Goal: Navigation & Orientation: Find specific page/section

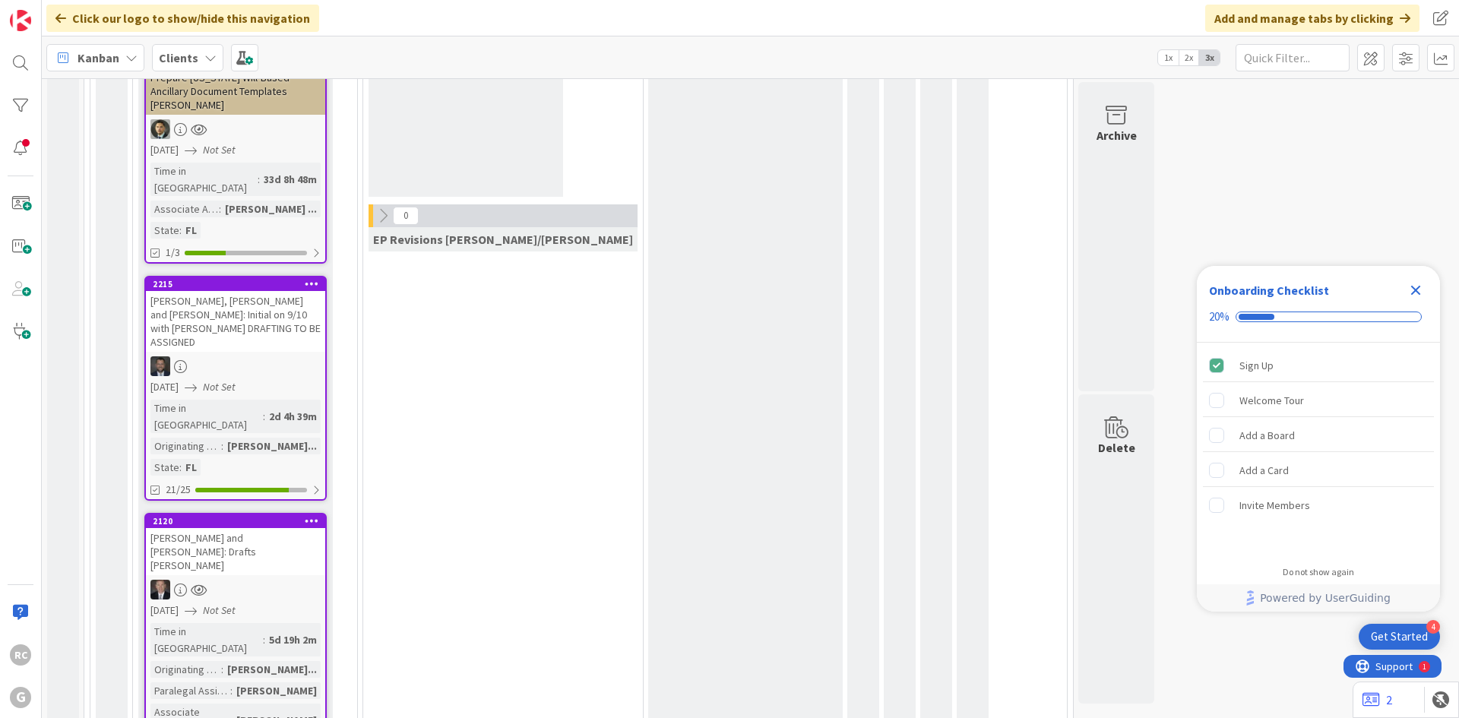
click at [253, 291] on div "[PERSON_NAME], [PERSON_NAME] and [PERSON_NAME]: Initial on 9/10 with [PERSON_NA…" at bounding box center [235, 321] width 179 height 61
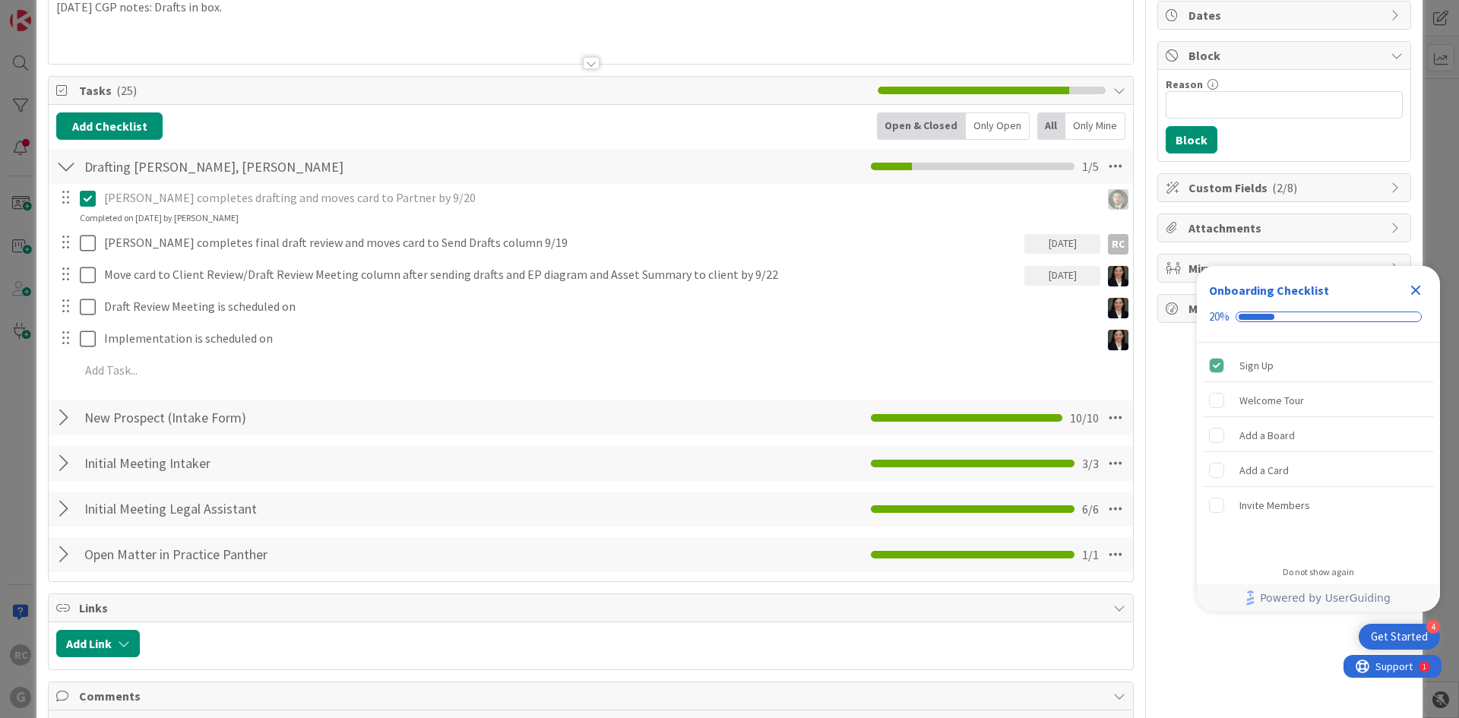
scroll to position [152, 0]
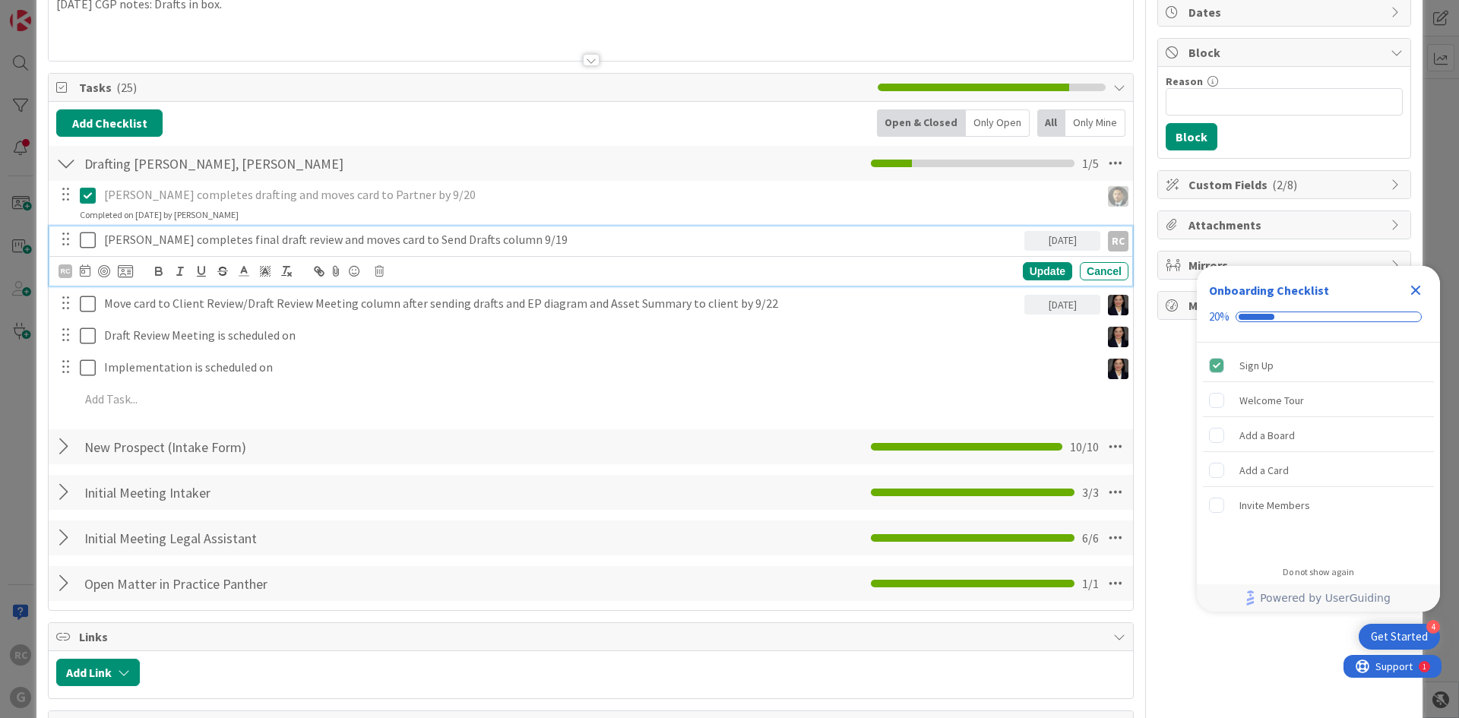
click at [80, 239] on icon at bounding box center [88, 240] width 16 height 18
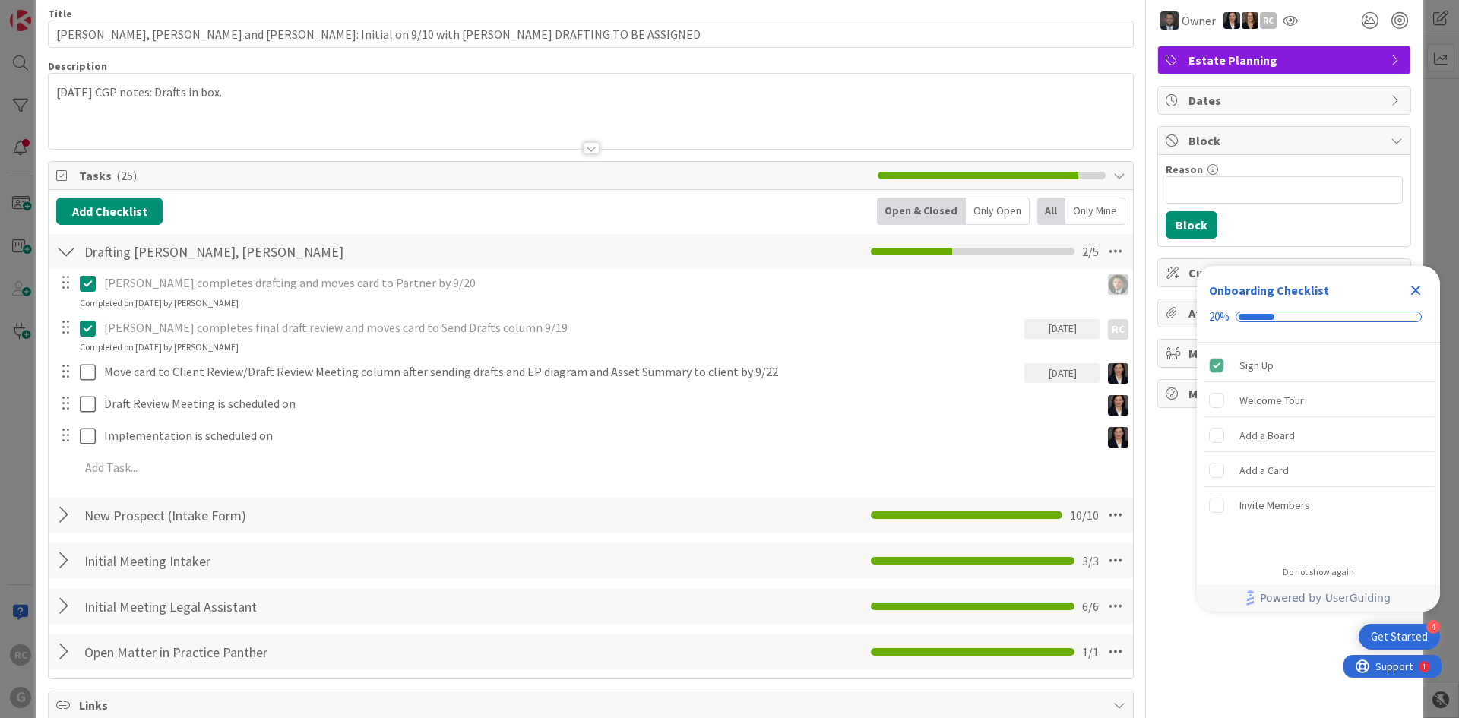
scroll to position [0, 0]
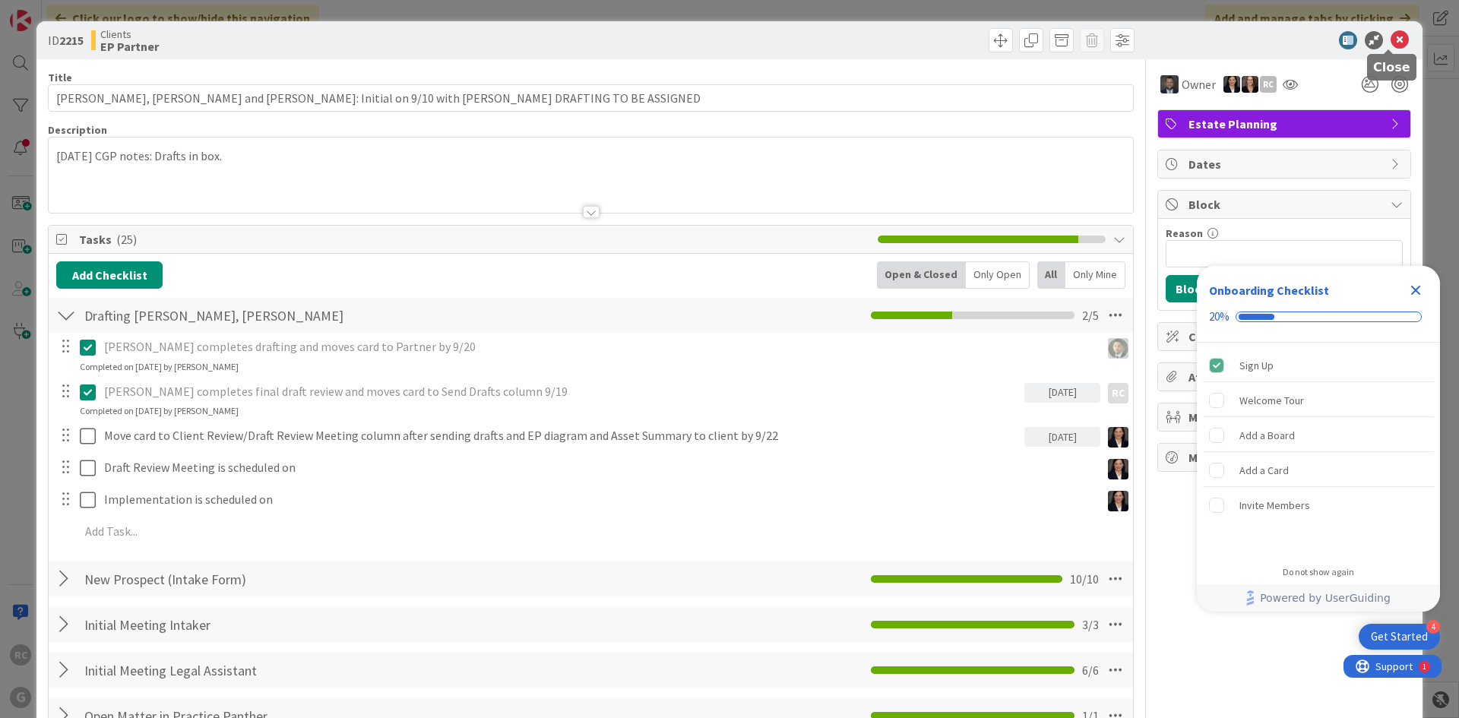
click at [1391, 32] on icon at bounding box center [1400, 40] width 18 height 18
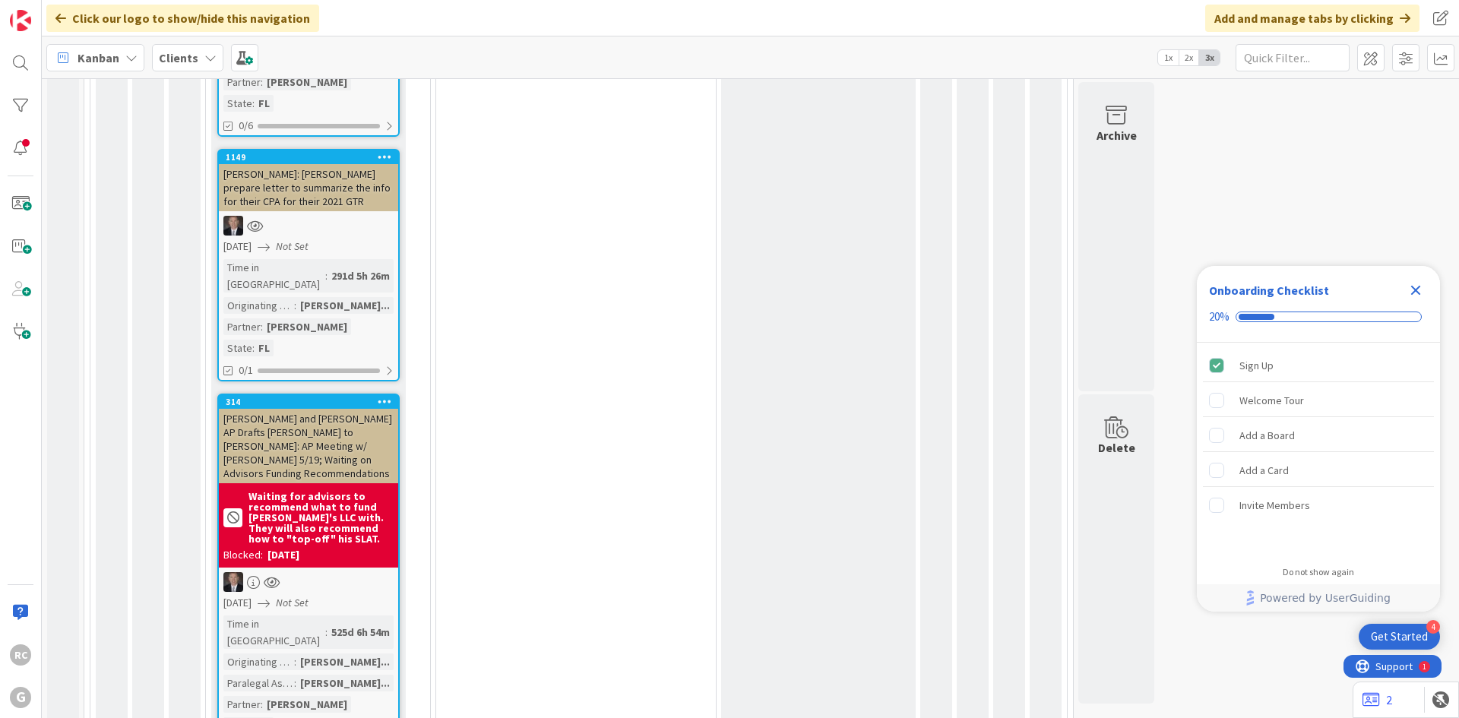
scroll to position [2798, 0]
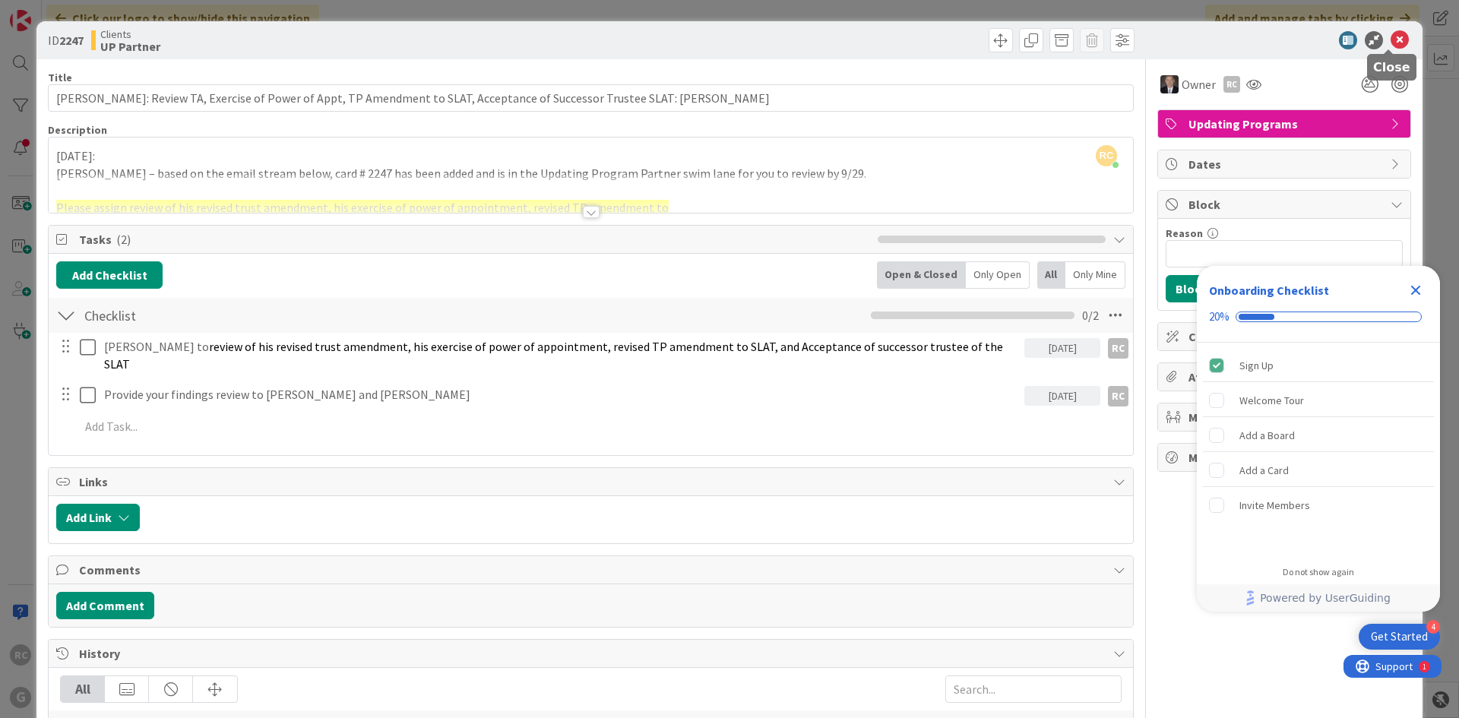
click at [1391, 36] on icon at bounding box center [1400, 40] width 18 height 18
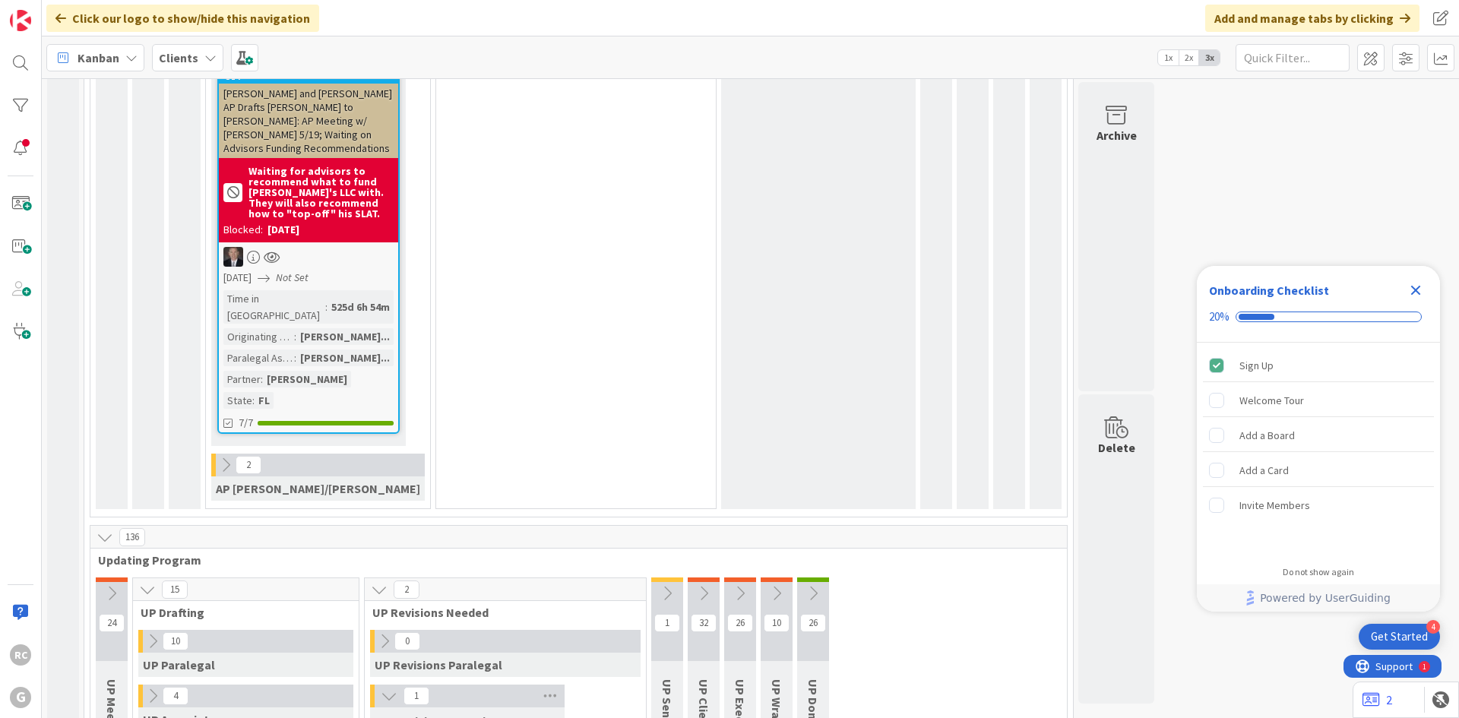
scroll to position [2646, 0]
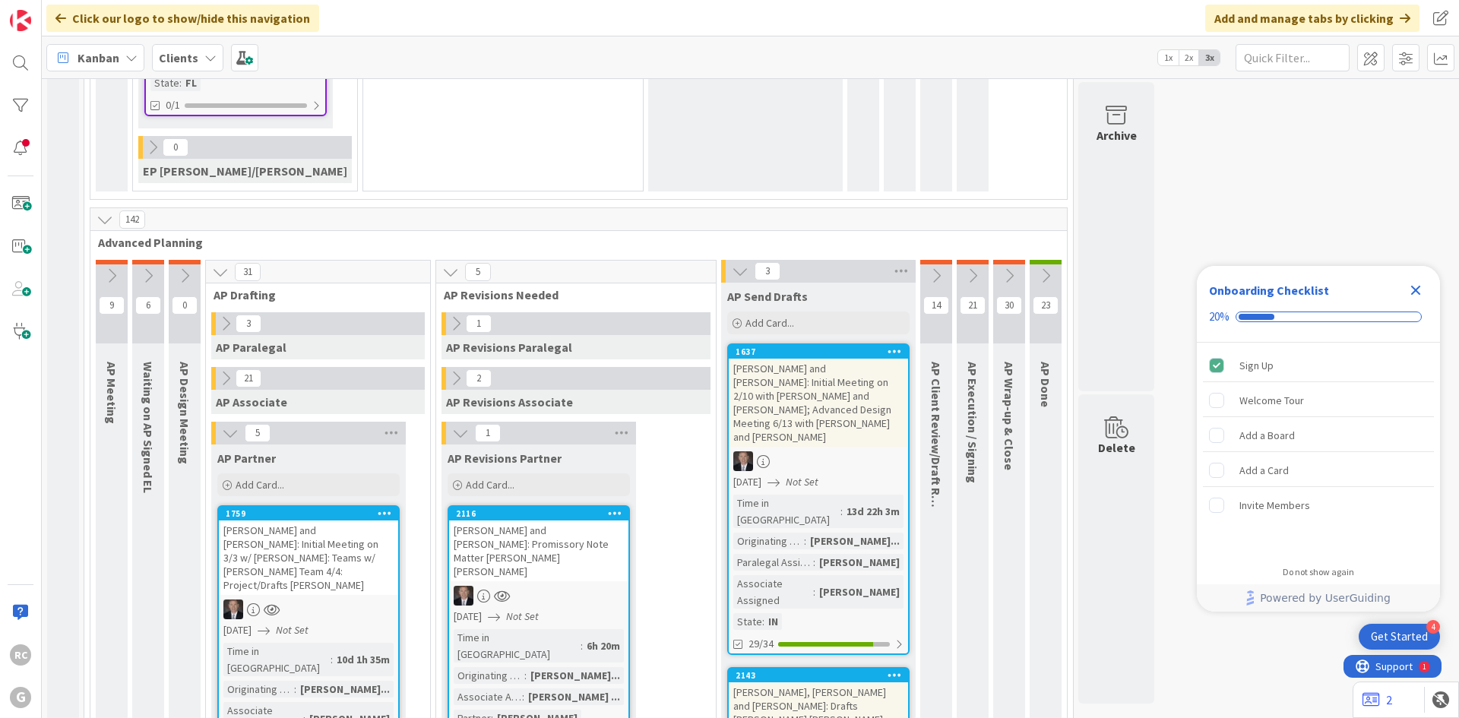
click at [490, 521] on div "[PERSON_NAME] and [PERSON_NAME]: Promissory Note Matter [PERSON_NAME] [PERSON_N…" at bounding box center [538, 551] width 179 height 61
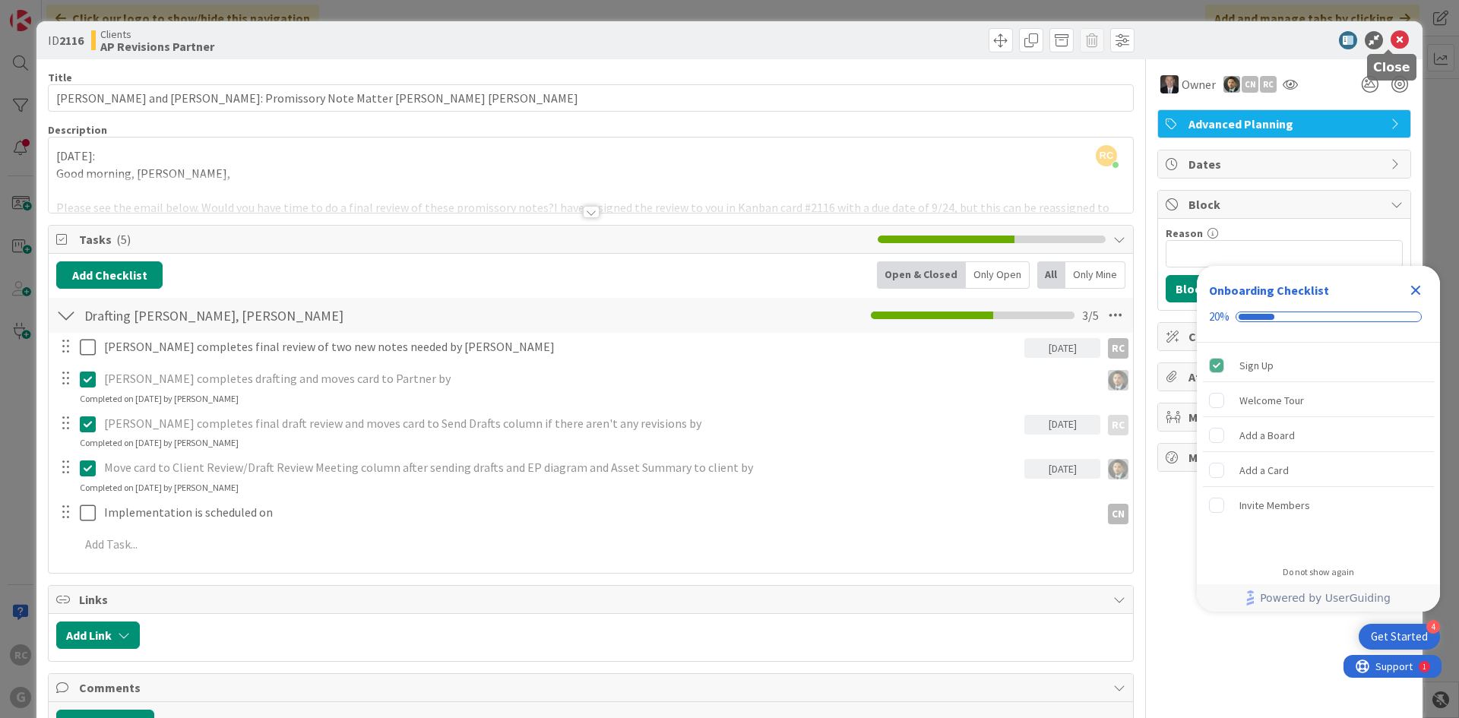
click at [1391, 43] on icon at bounding box center [1400, 40] width 18 height 18
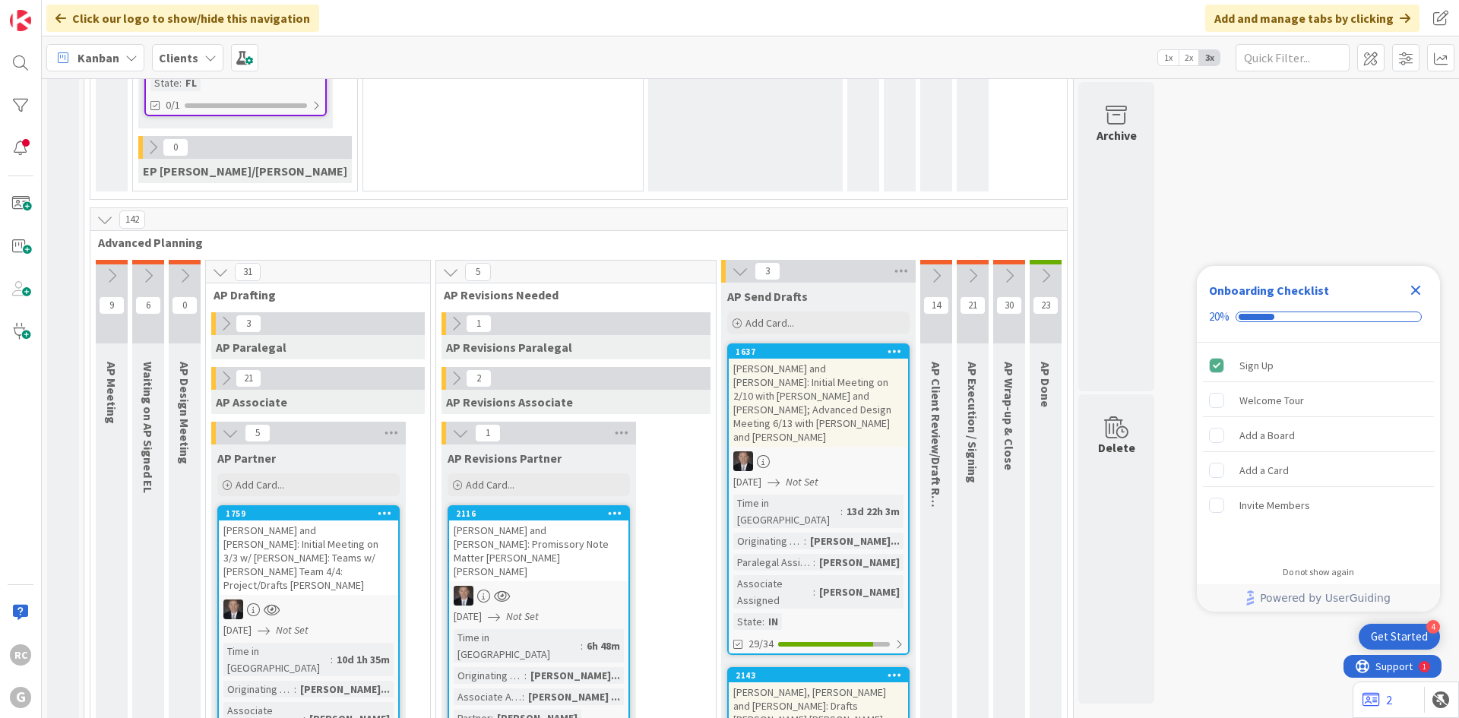
click at [289, 521] on div "[PERSON_NAME] and [PERSON_NAME]: Initial Meeting on 3/3 w/ [PERSON_NAME]: Teams…" at bounding box center [308, 558] width 179 height 74
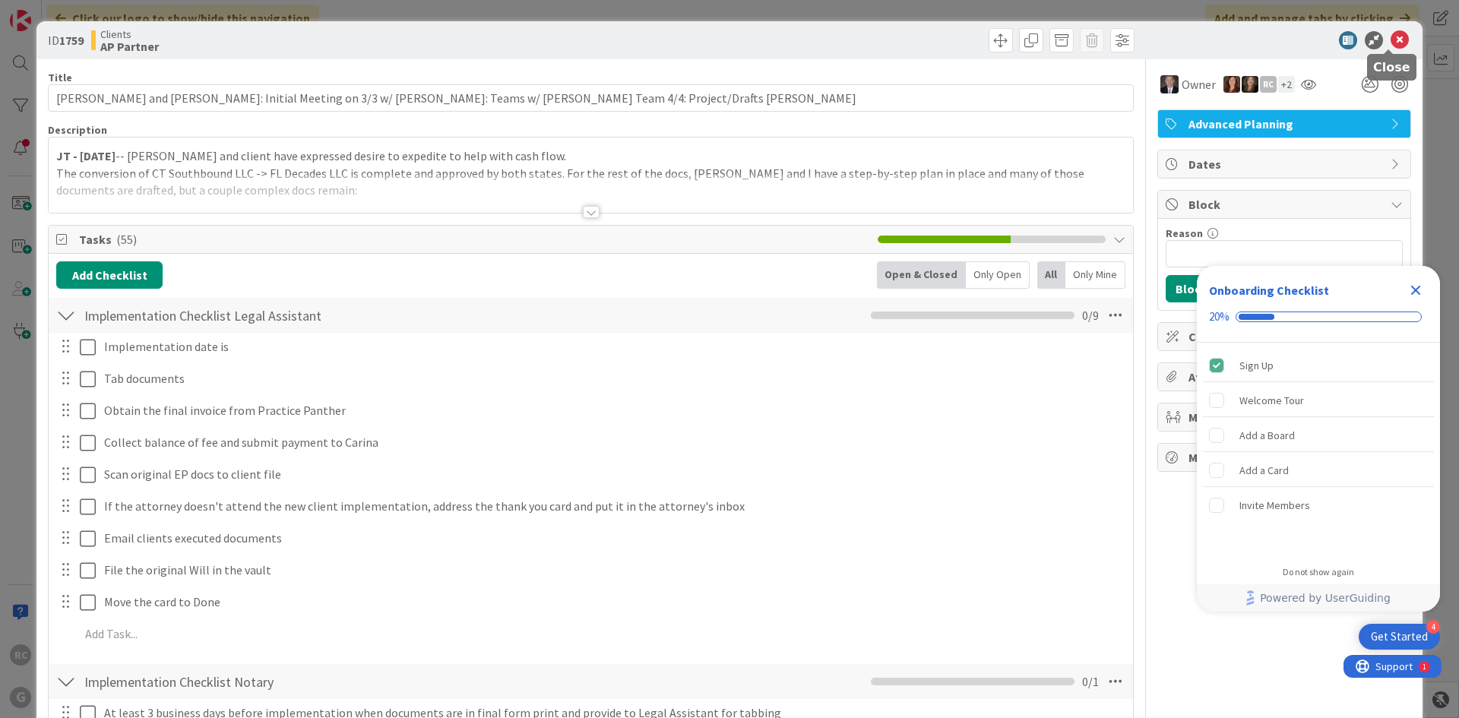
click at [1391, 39] on icon at bounding box center [1400, 40] width 18 height 18
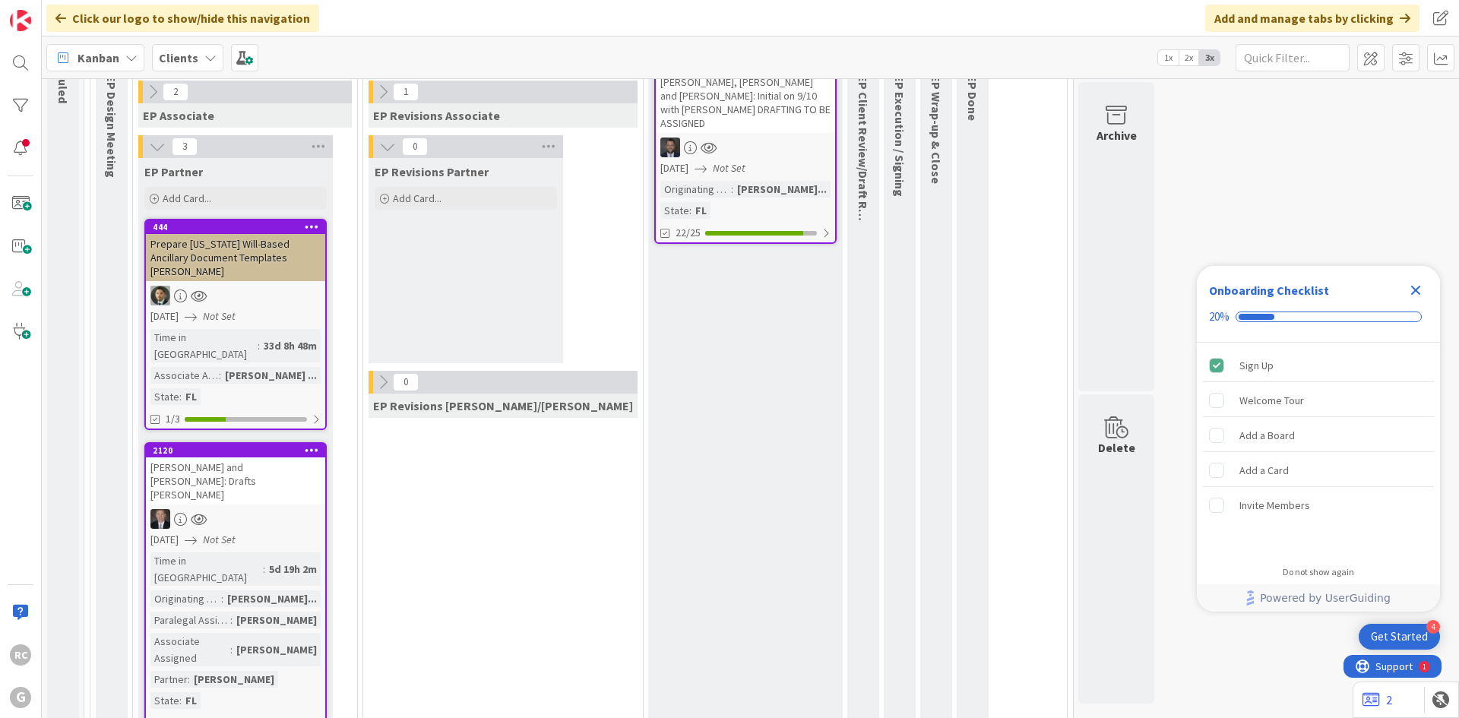
click at [240, 458] on div "[PERSON_NAME] and [PERSON_NAME]: Drafts [PERSON_NAME]" at bounding box center [235, 481] width 179 height 47
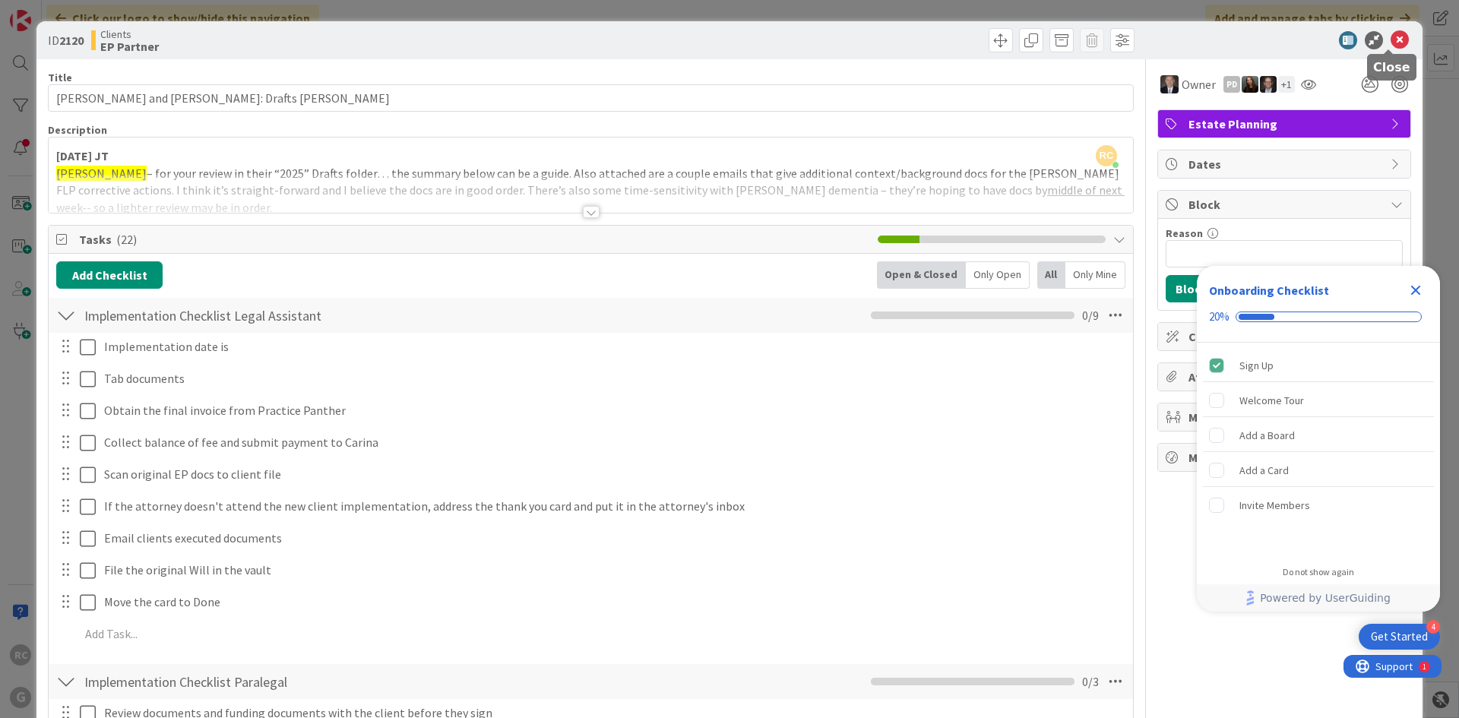
click at [1391, 43] on icon at bounding box center [1400, 40] width 18 height 18
